Goal: Navigation & Orientation: Find specific page/section

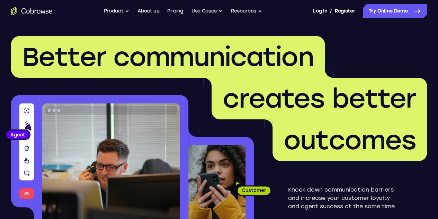
click at [0, 101] on header "Better communication creates better outcomes Customer Agent Agent Knock down co…" at bounding box center [219, 138] width 438 height 233
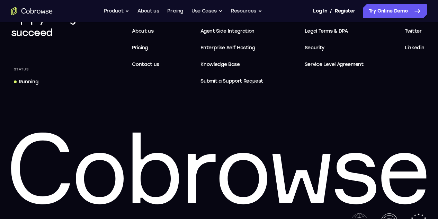
scroll to position [2148, 0]
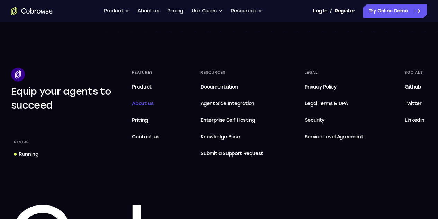
click at [162, 97] on link "About us" at bounding box center [145, 104] width 33 height 14
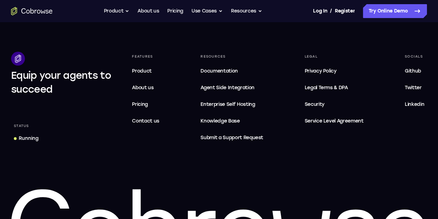
scroll to position [1358, 0]
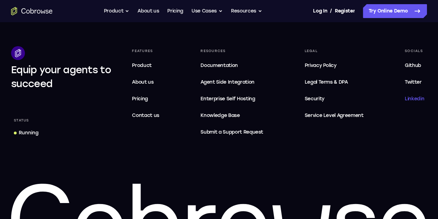
click at [402, 102] on link "Linkedin" at bounding box center [414, 99] width 25 height 14
